Goal: Task Accomplishment & Management: Manage account settings

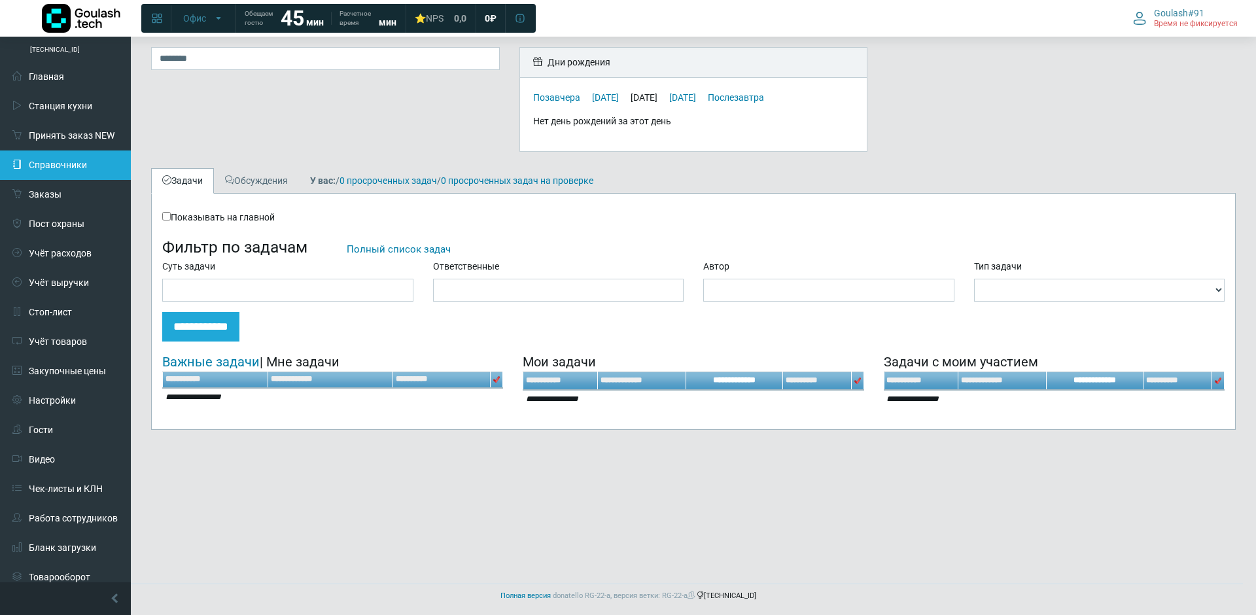
click at [92, 160] on link "Справочники" at bounding box center [65, 164] width 131 height 29
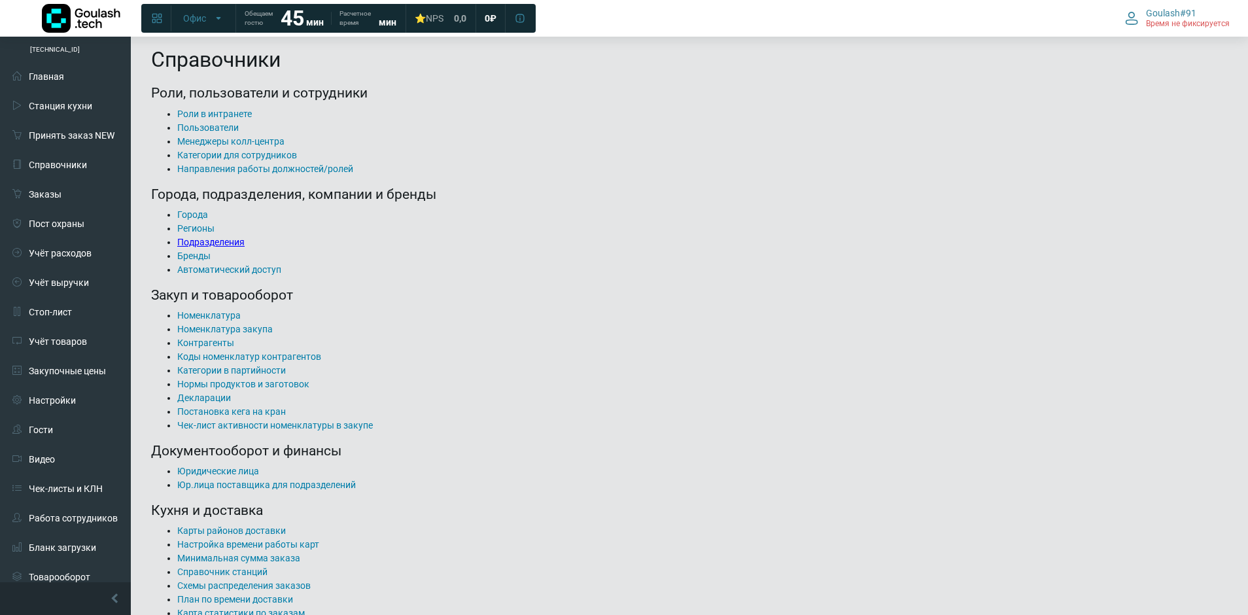
click at [234, 247] on link "Подразделения" at bounding box center [210, 242] width 67 height 10
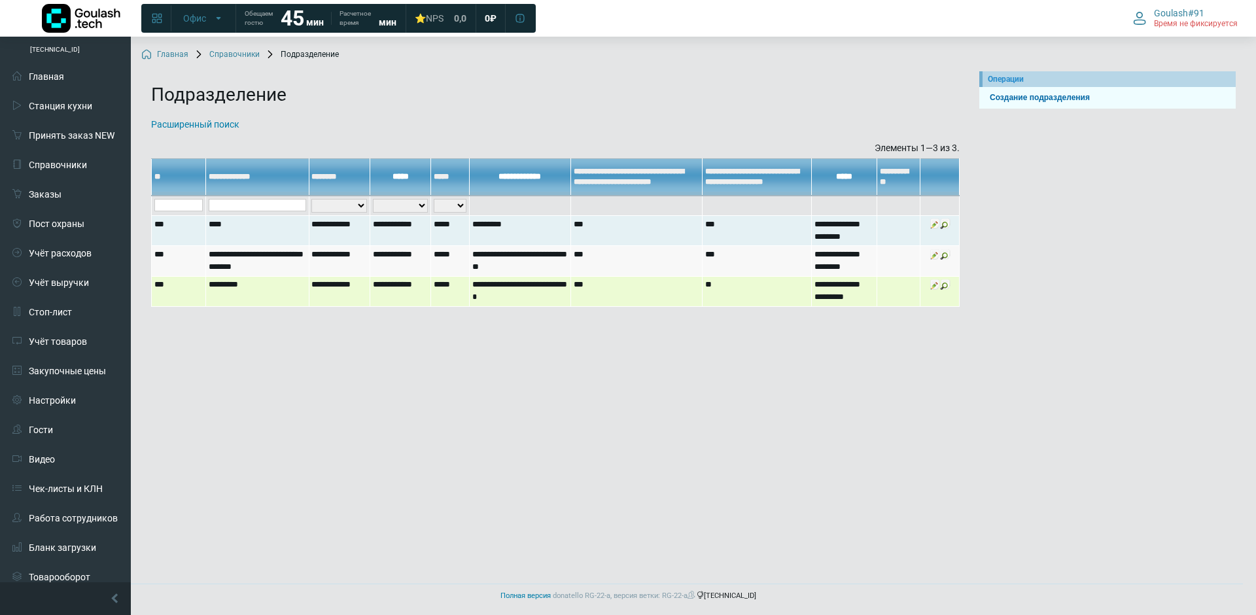
click at [264, 294] on td "*********" at bounding box center [257, 291] width 103 height 30
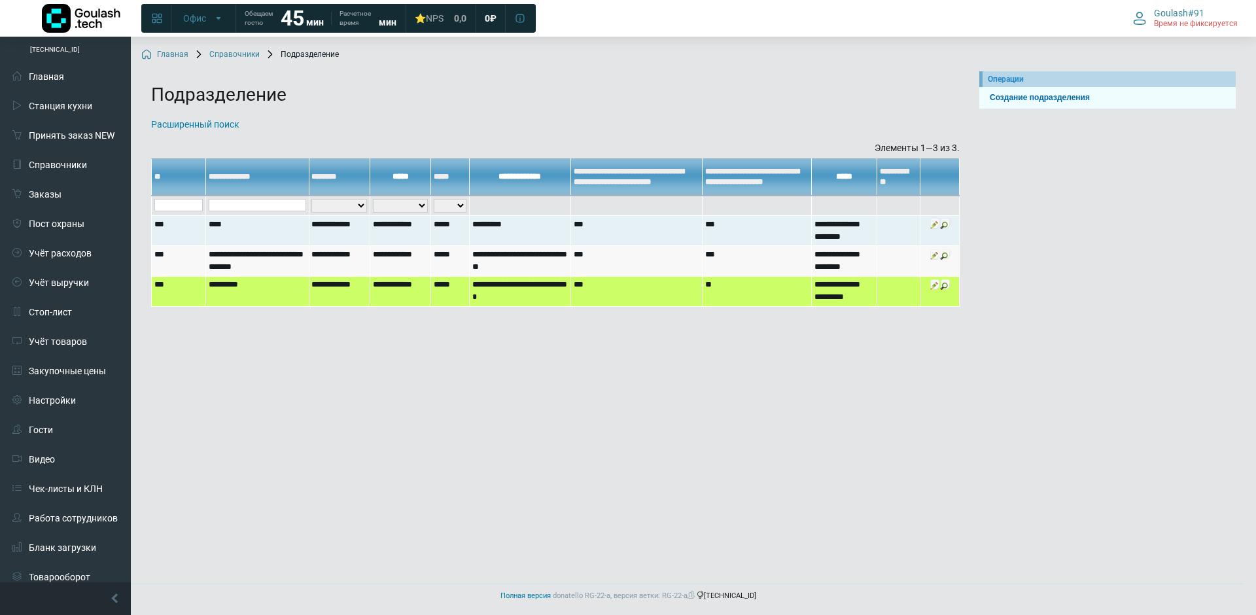
click at [938, 287] on img at bounding box center [935, 284] width 10 height 10
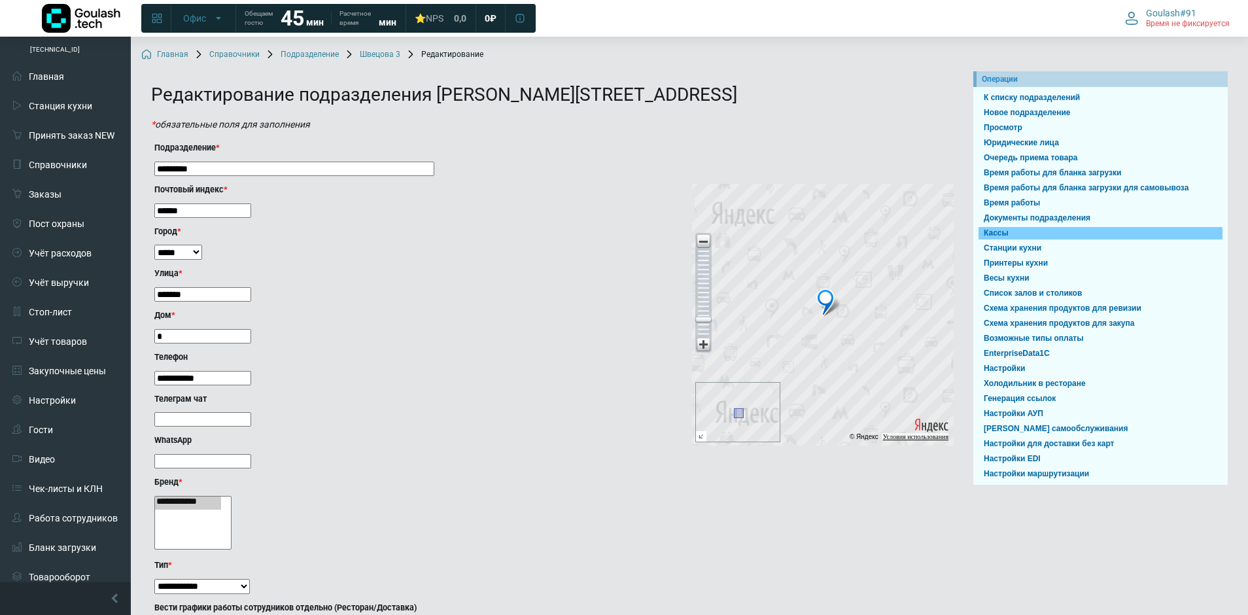
click at [1011, 232] on link "Кассы" at bounding box center [1101, 233] width 244 height 12
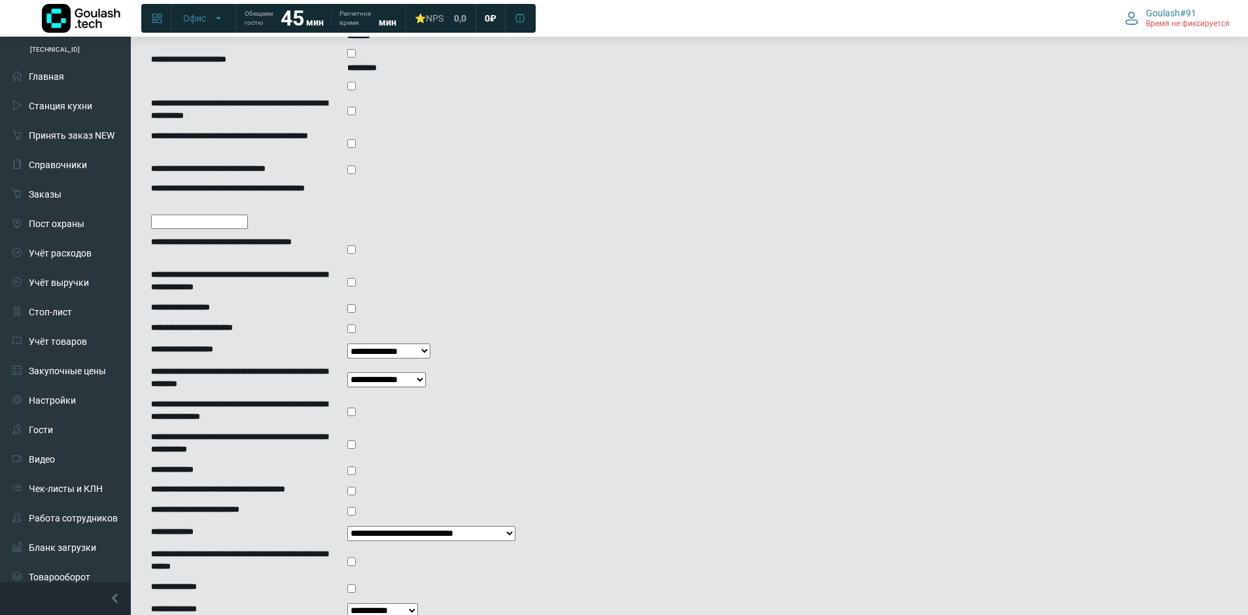
scroll to position [710, 0]
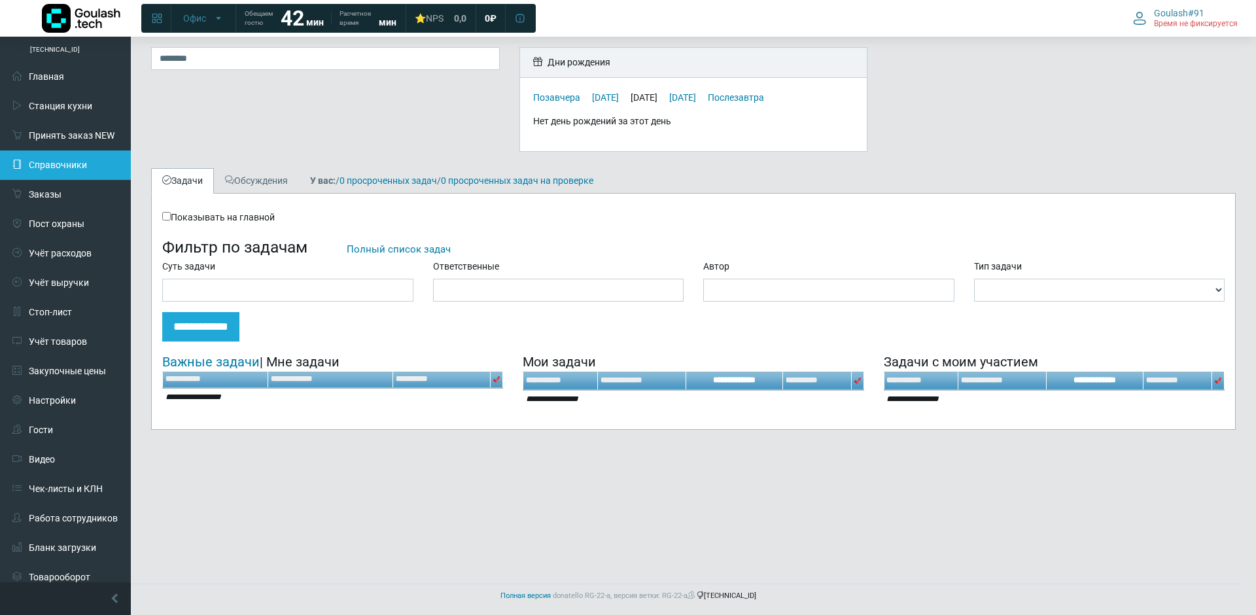
click at [91, 162] on link "Справочники" at bounding box center [65, 164] width 131 height 29
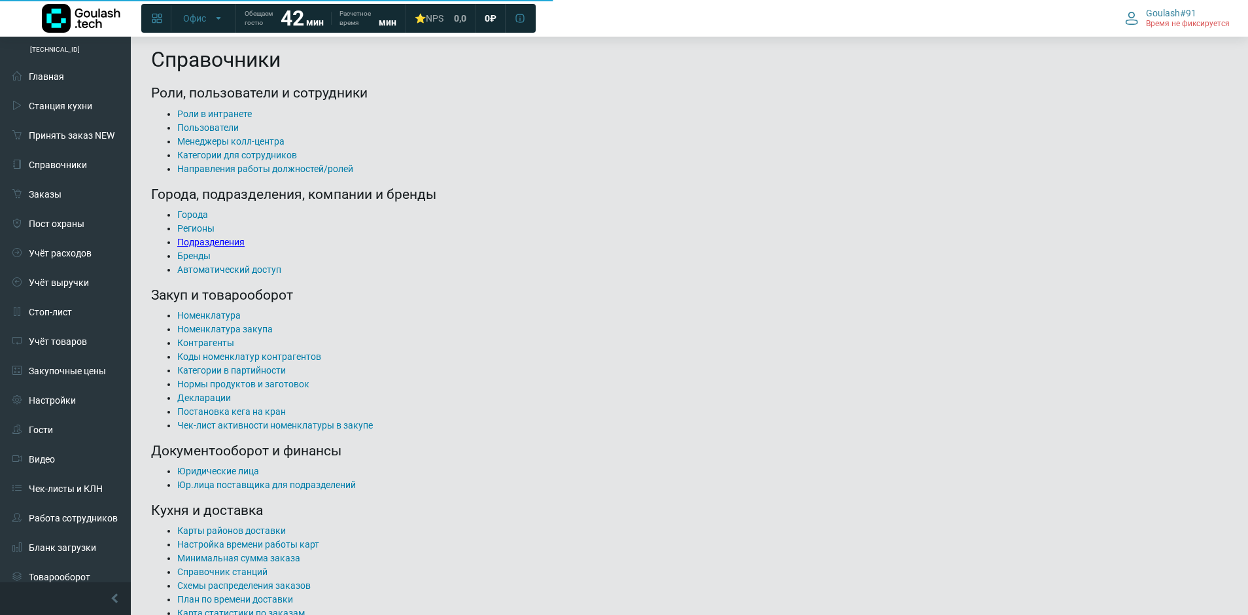
click at [195, 240] on link "Подразделения" at bounding box center [210, 242] width 67 height 10
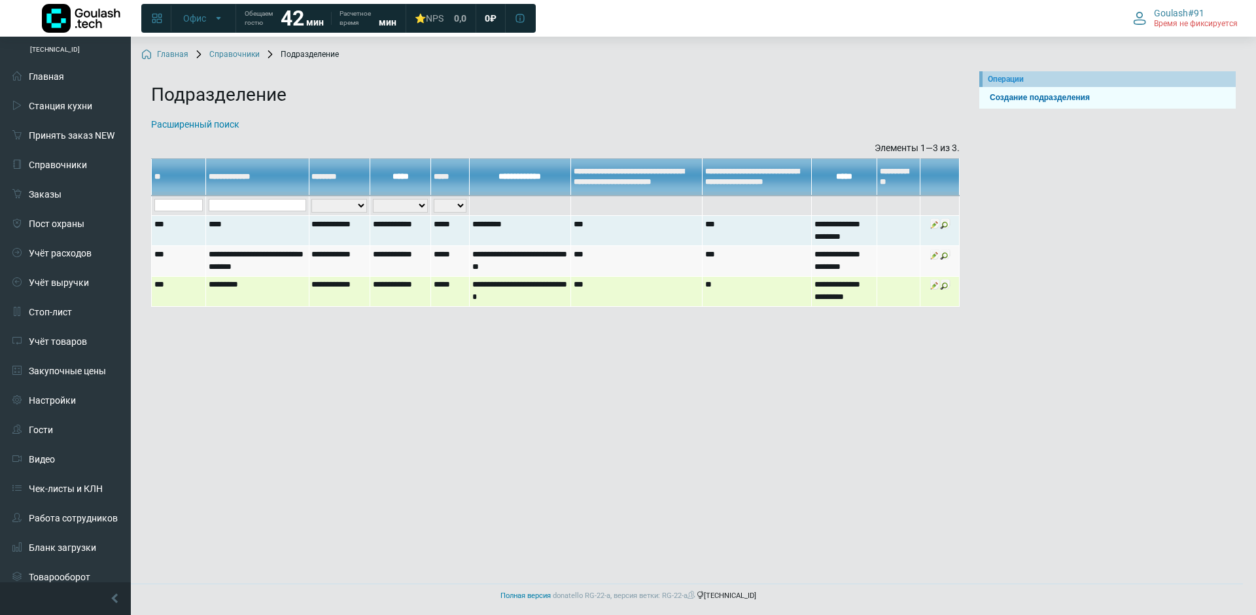
click at [273, 293] on td "*********" at bounding box center [257, 291] width 103 height 30
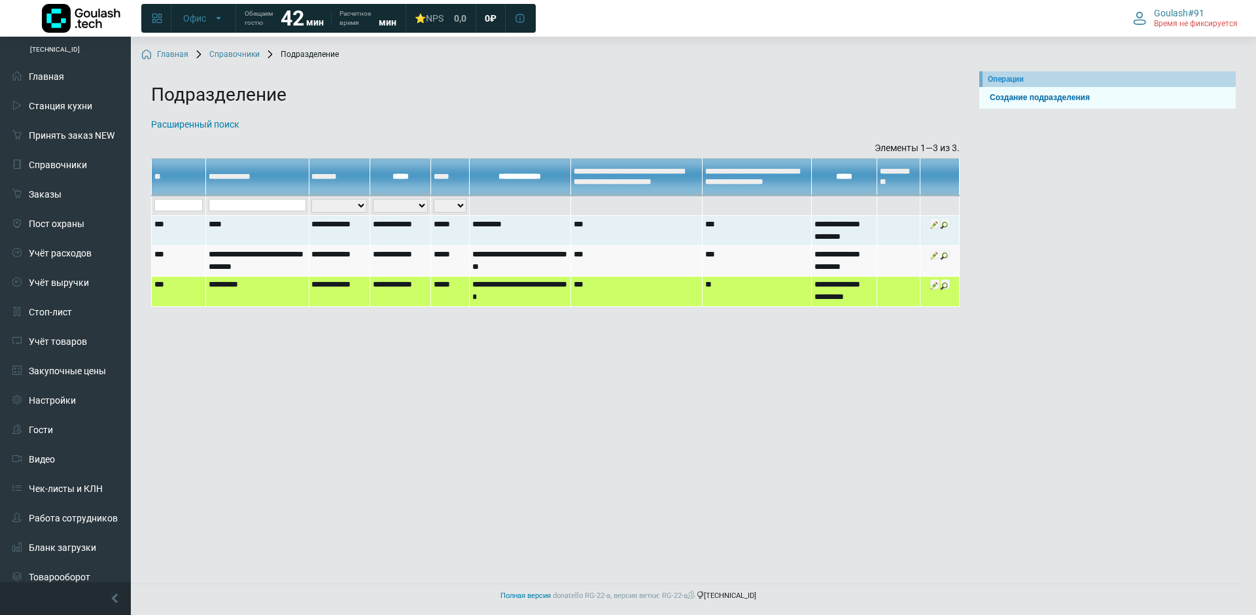
click at [937, 287] on img at bounding box center [935, 284] width 10 height 10
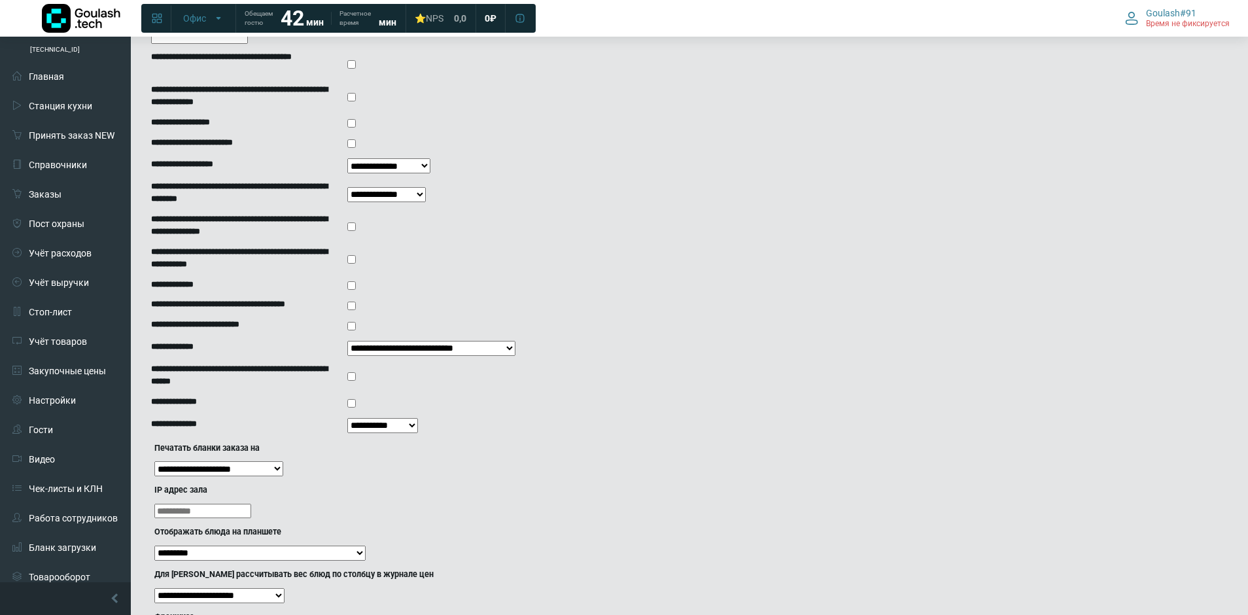
scroll to position [1243, 0]
